Goal: Navigation & Orientation: Find specific page/section

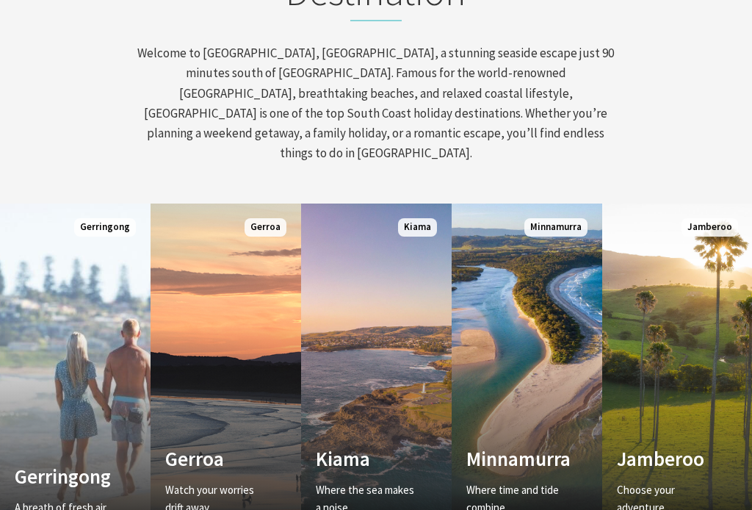
scroll to position [646, 0]
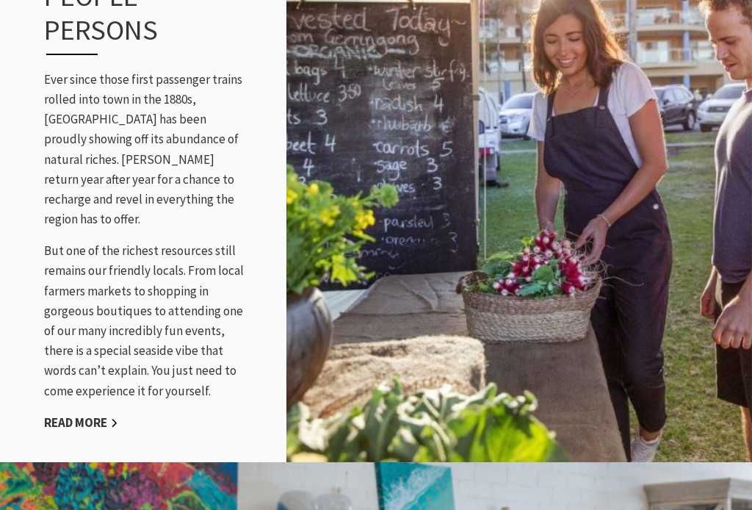
scroll to position [1915, 0]
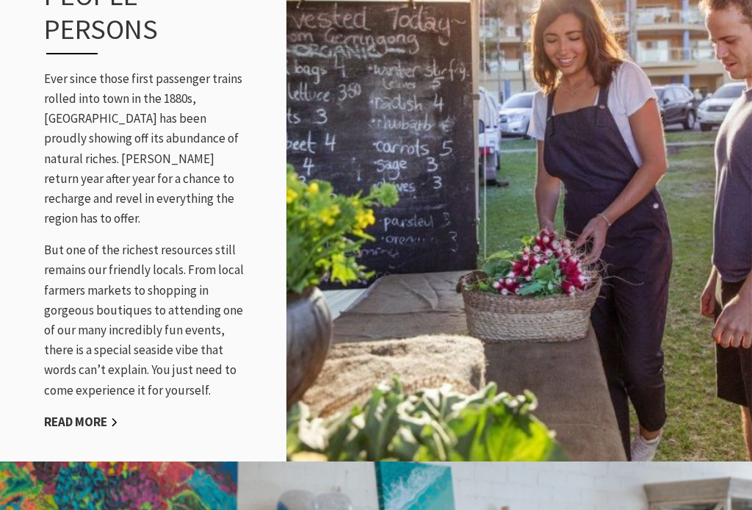
click at [100, 414] on link "Read More" at bounding box center [81, 422] width 74 height 17
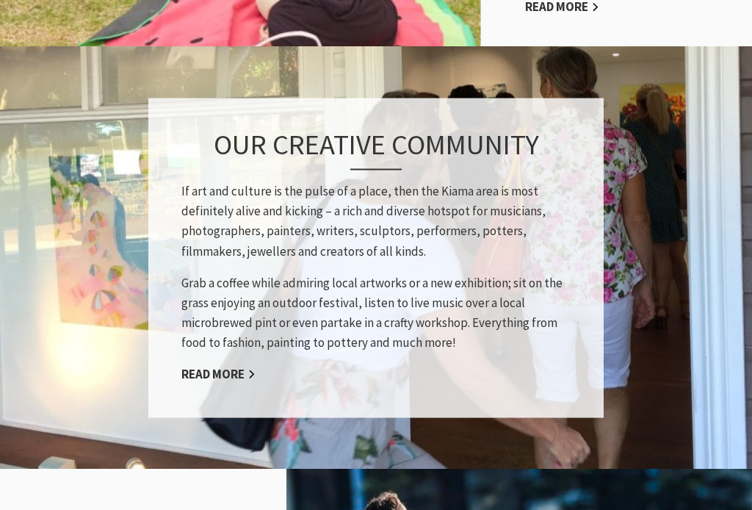
scroll to position [1211, 0]
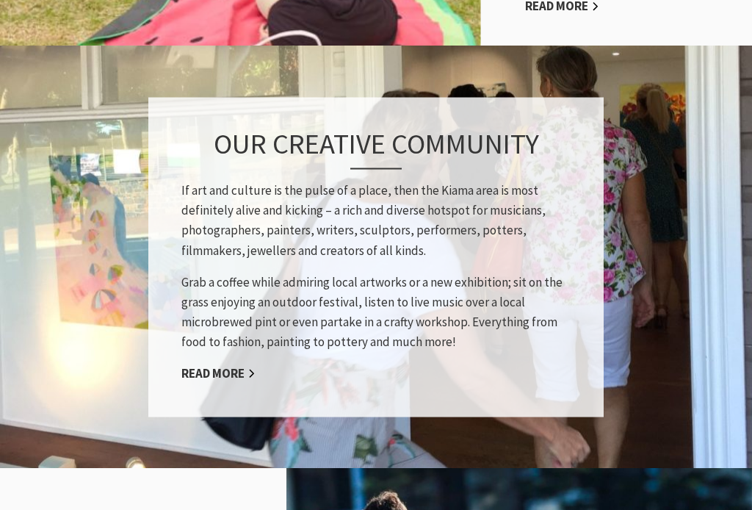
click at [237, 365] on link "Read More" at bounding box center [218, 373] width 74 height 17
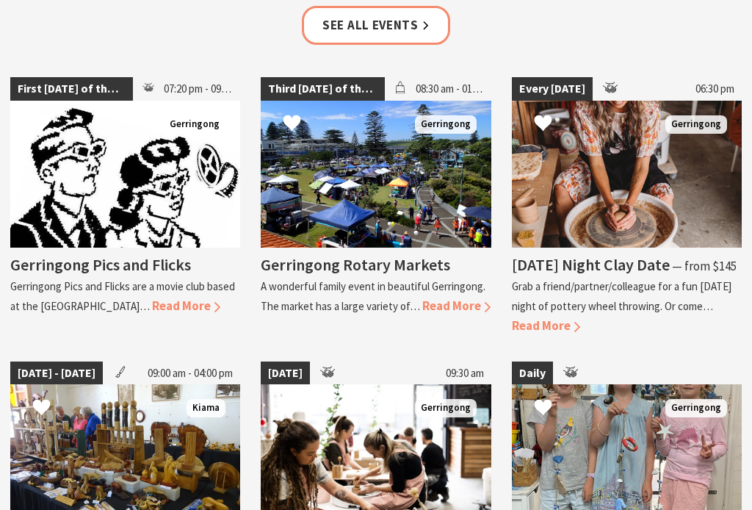
scroll to position [2155, 0]
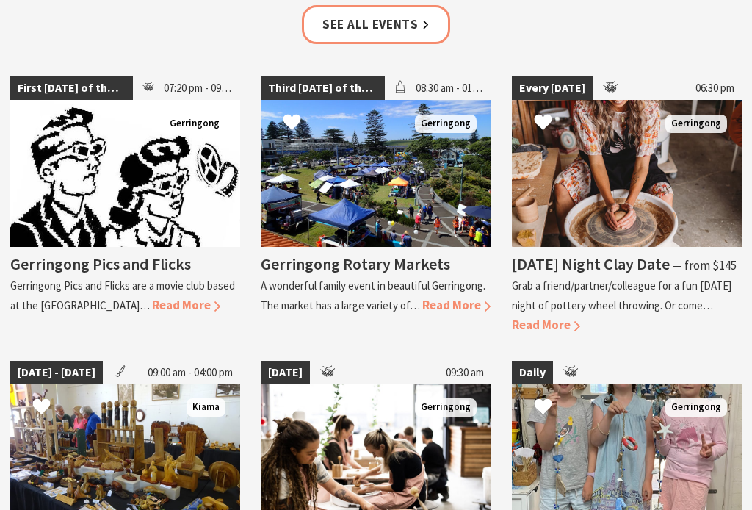
click at [475, 321] on link "Third [DATE] of the Month 08:30 am - 01:30 pm [GEOGRAPHIC_DATA] Gerringong Rota…" at bounding box center [376, 205] width 230 height 259
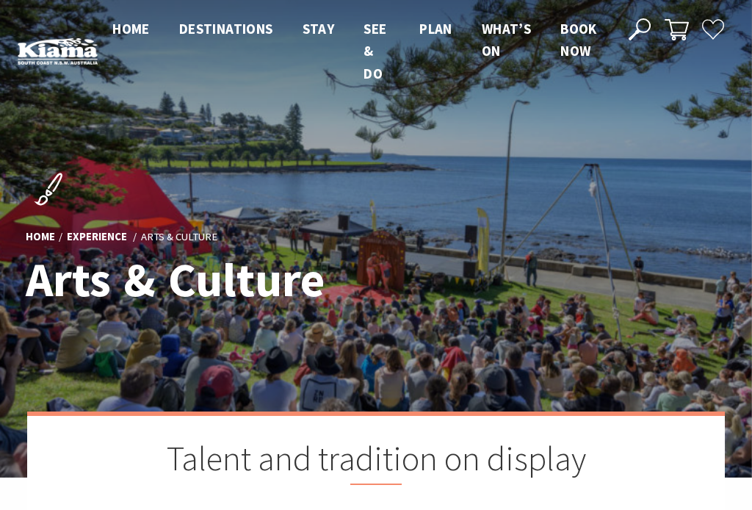
scroll to position [2180, 0]
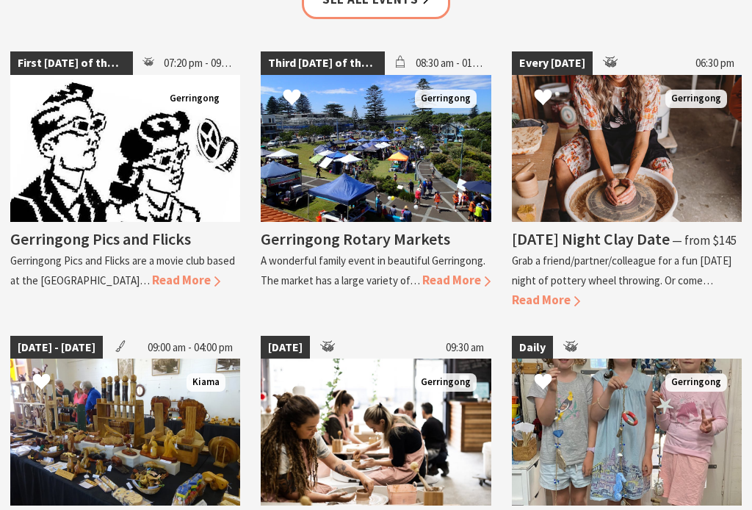
click at [713, 336] on div "Daily" at bounding box center [627, 348] width 230 height 24
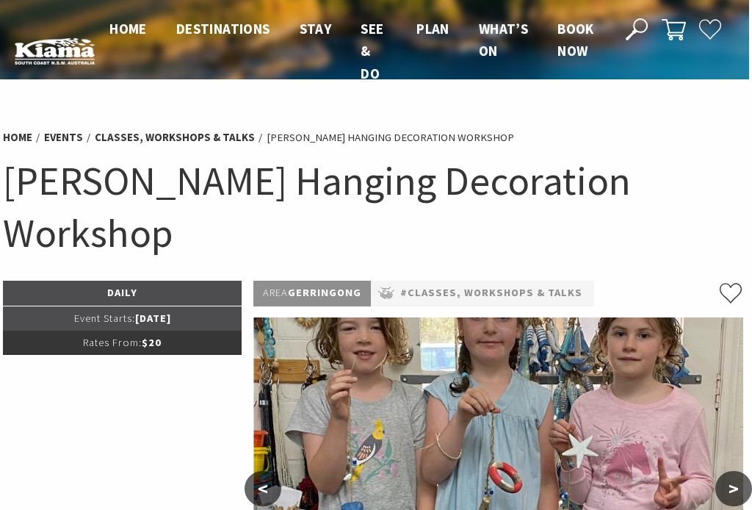
scroll to position [0, 3]
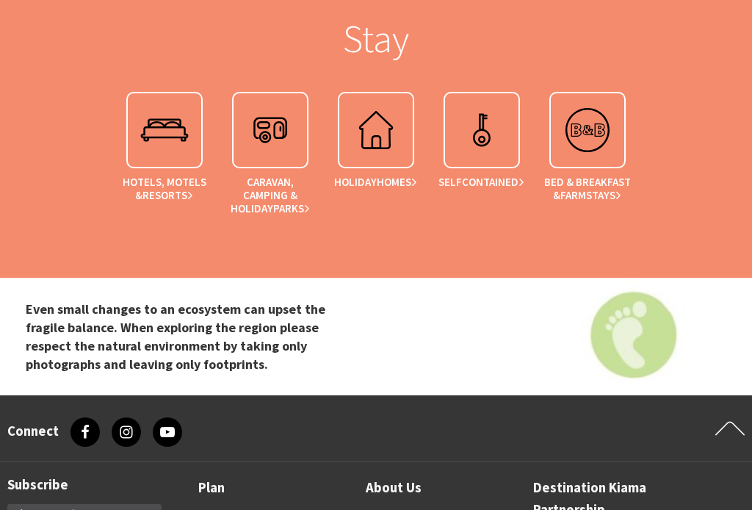
scroll to position [2877, 0]
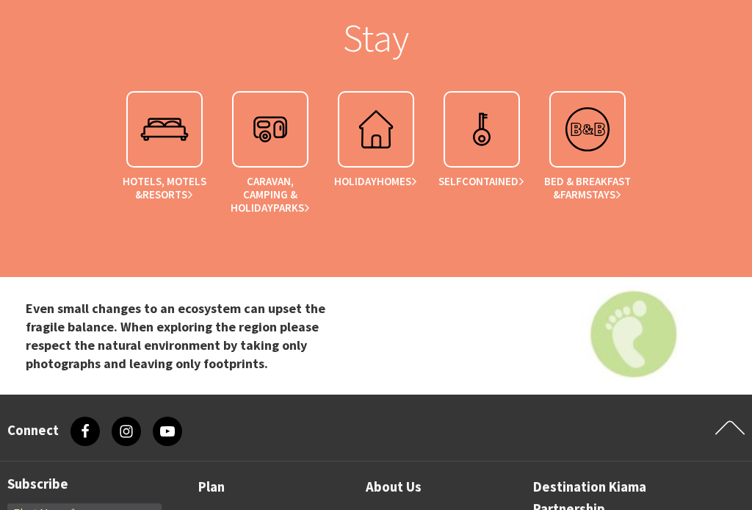
click at [179, 134] on img at bounding box center [164, 129] width 59 height 59
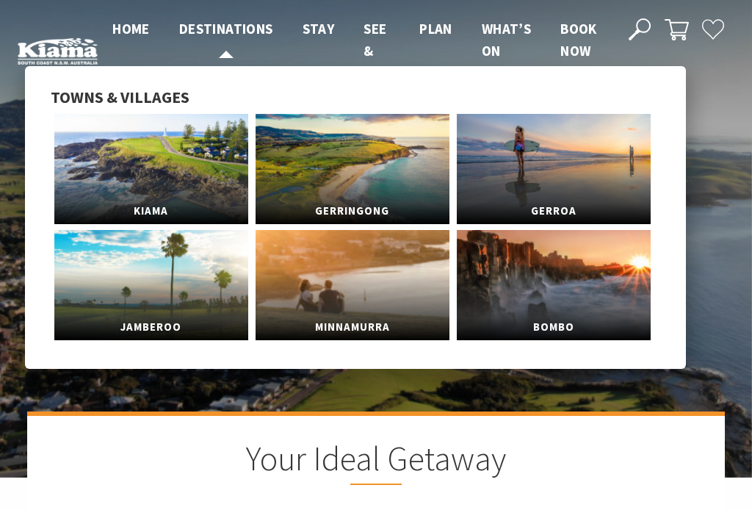
click at [233, 32] on span "Destinations" at bounding box center [226, 29] width 94 height 18
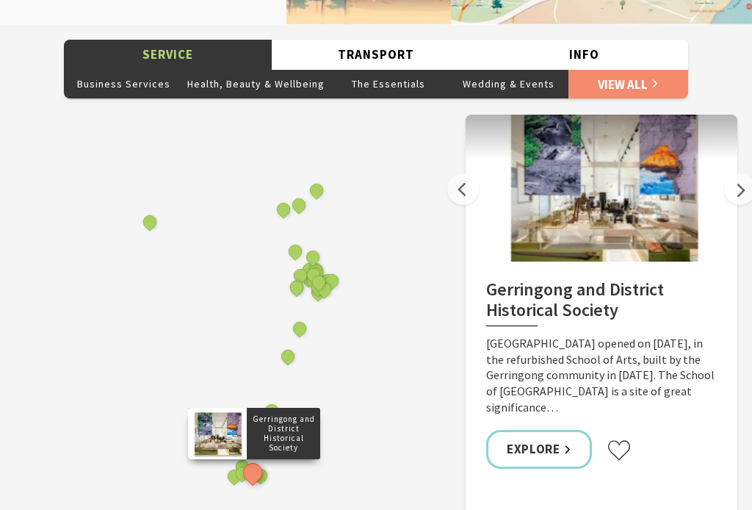
scroll to position [2171, 0]
